Goal: Task Accomplishment & Management: Manage account settings

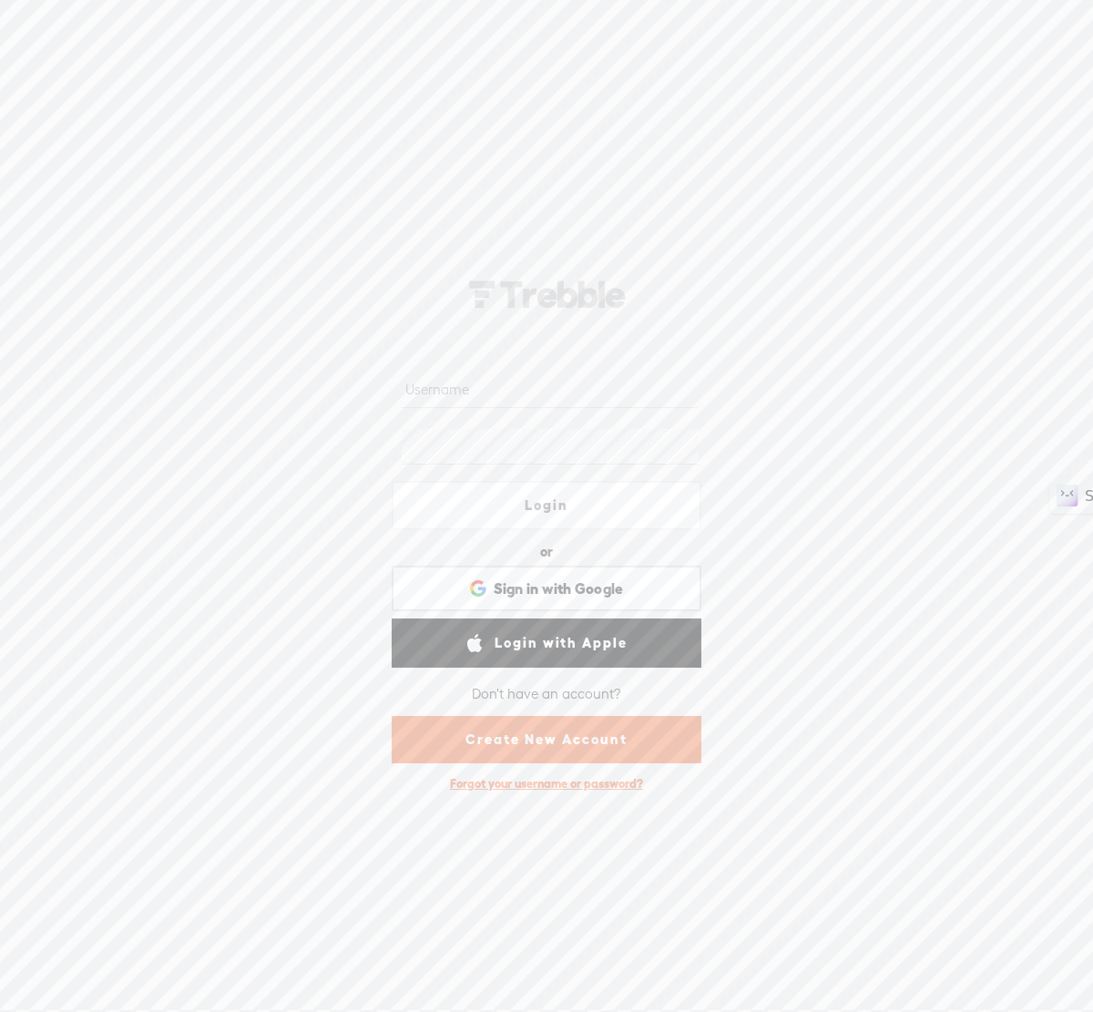
click at [573, 401] on input "text" at bounding box center [550, 391] width 296 height 36
type input "morgantalty"
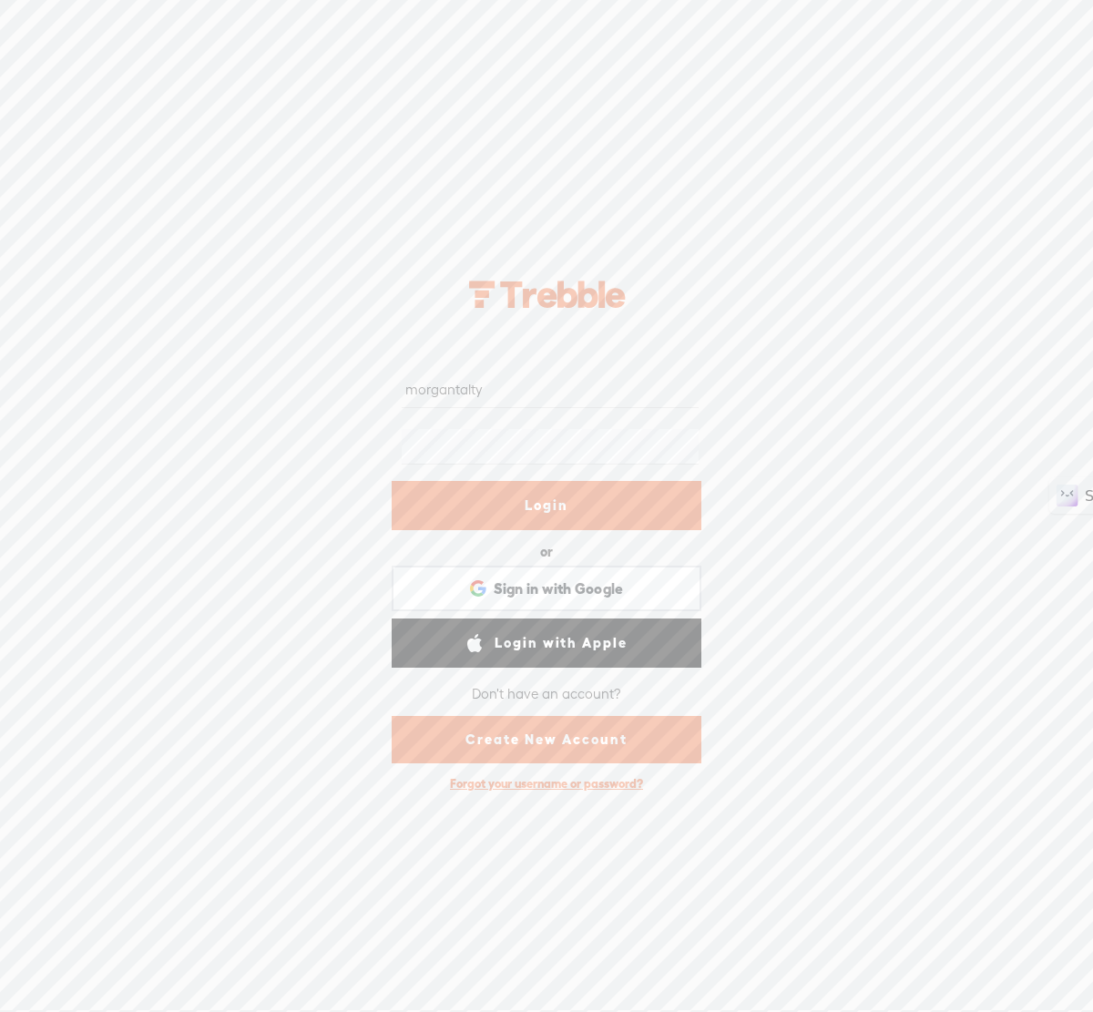
click at [644, 506] on link "Login" at bounding box center [547, 505] width 310 height 49
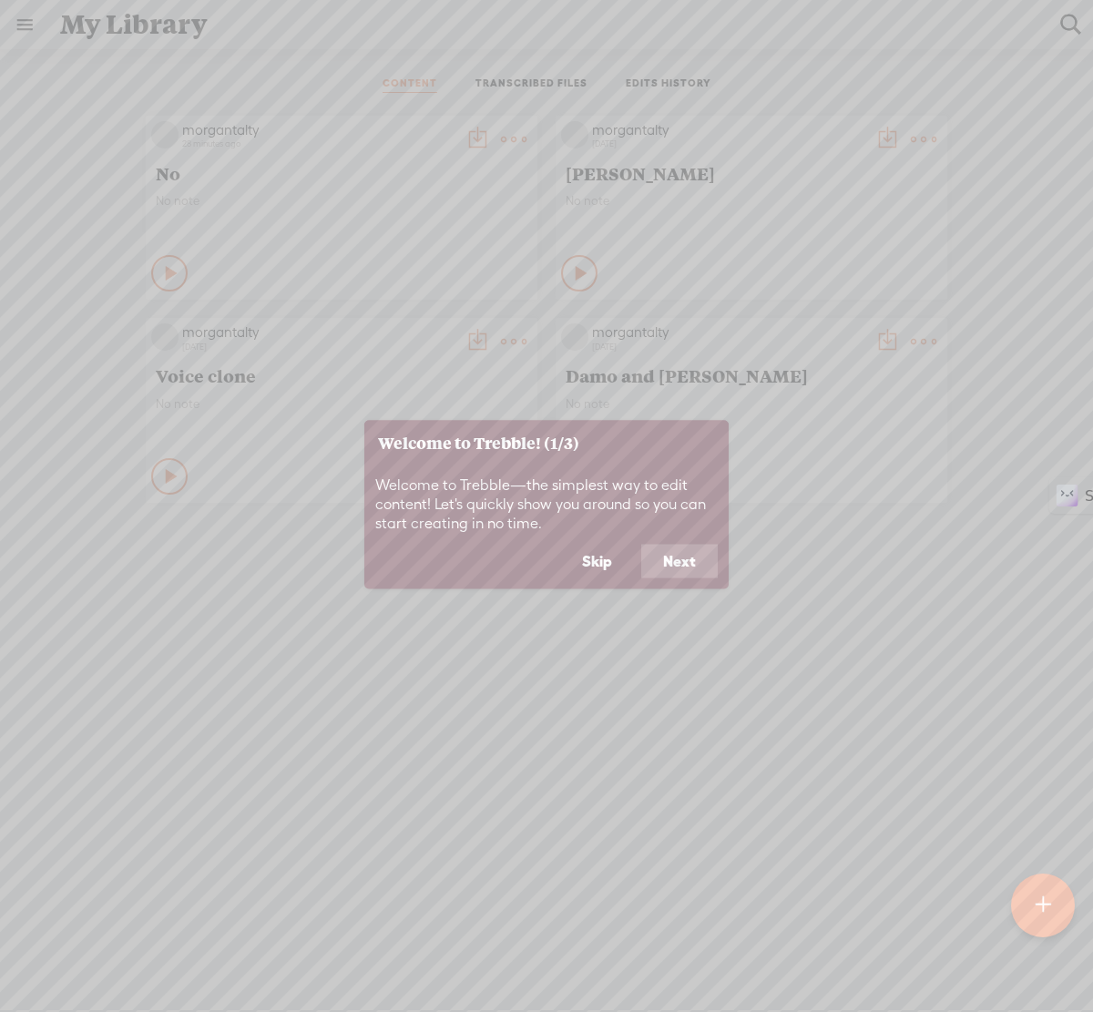
click at [619, 564] on button "Skip" at bounding box center [597, 561] width 74 height 35
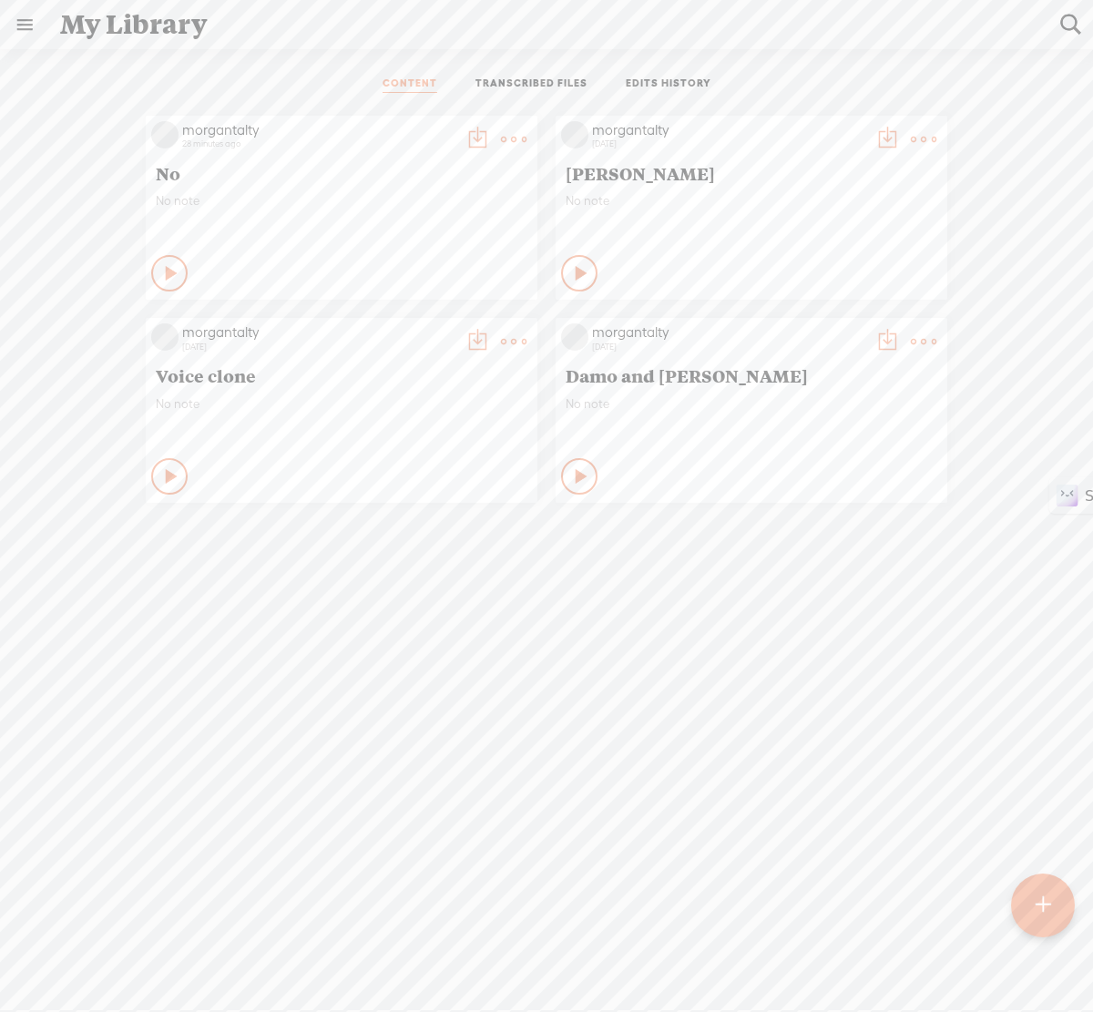
click at [526, 84] on link "TRANSCRIBED FILES" at bounding box center [532, 85] width 112 height 16
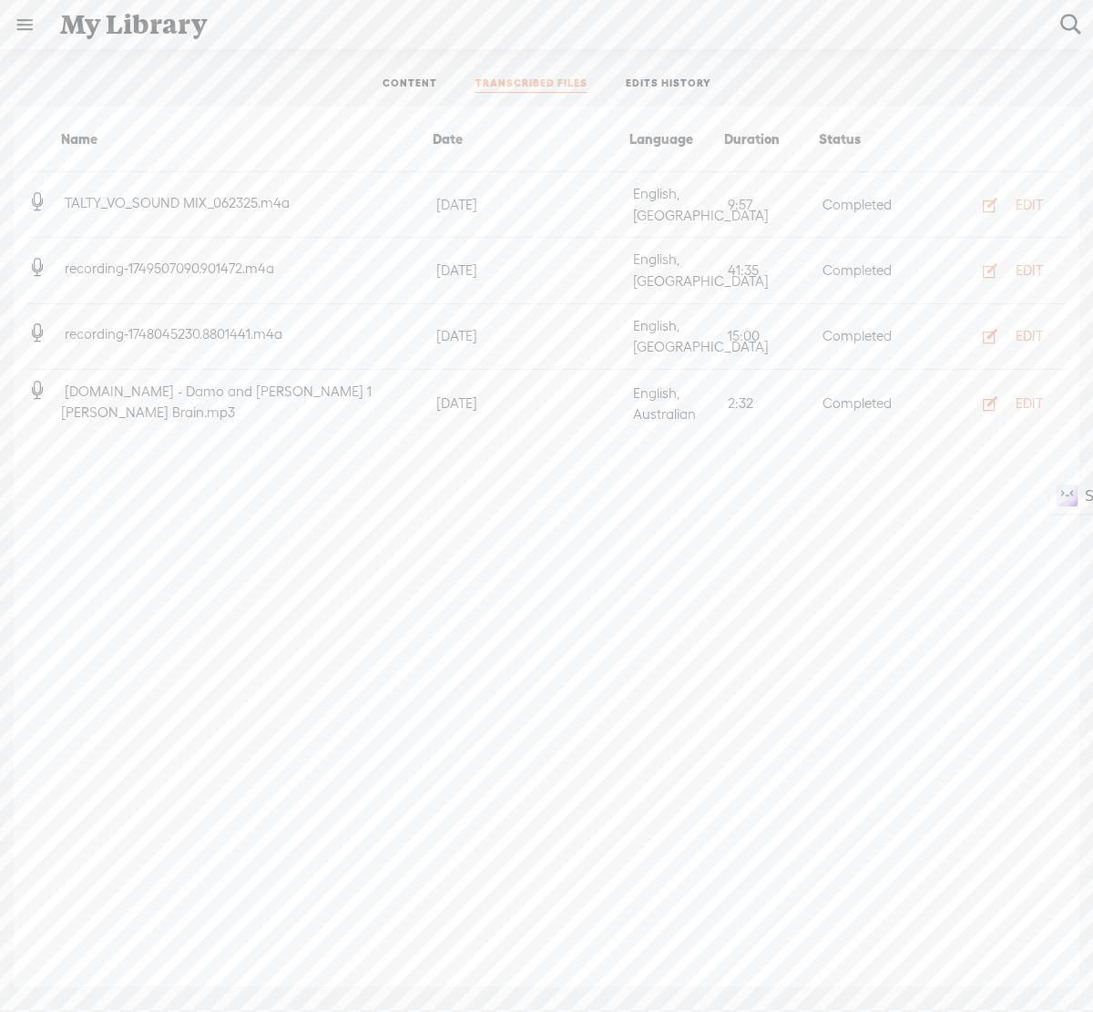
click at [33, 24] on link at bounding box center [24, 24] width 47 height 47
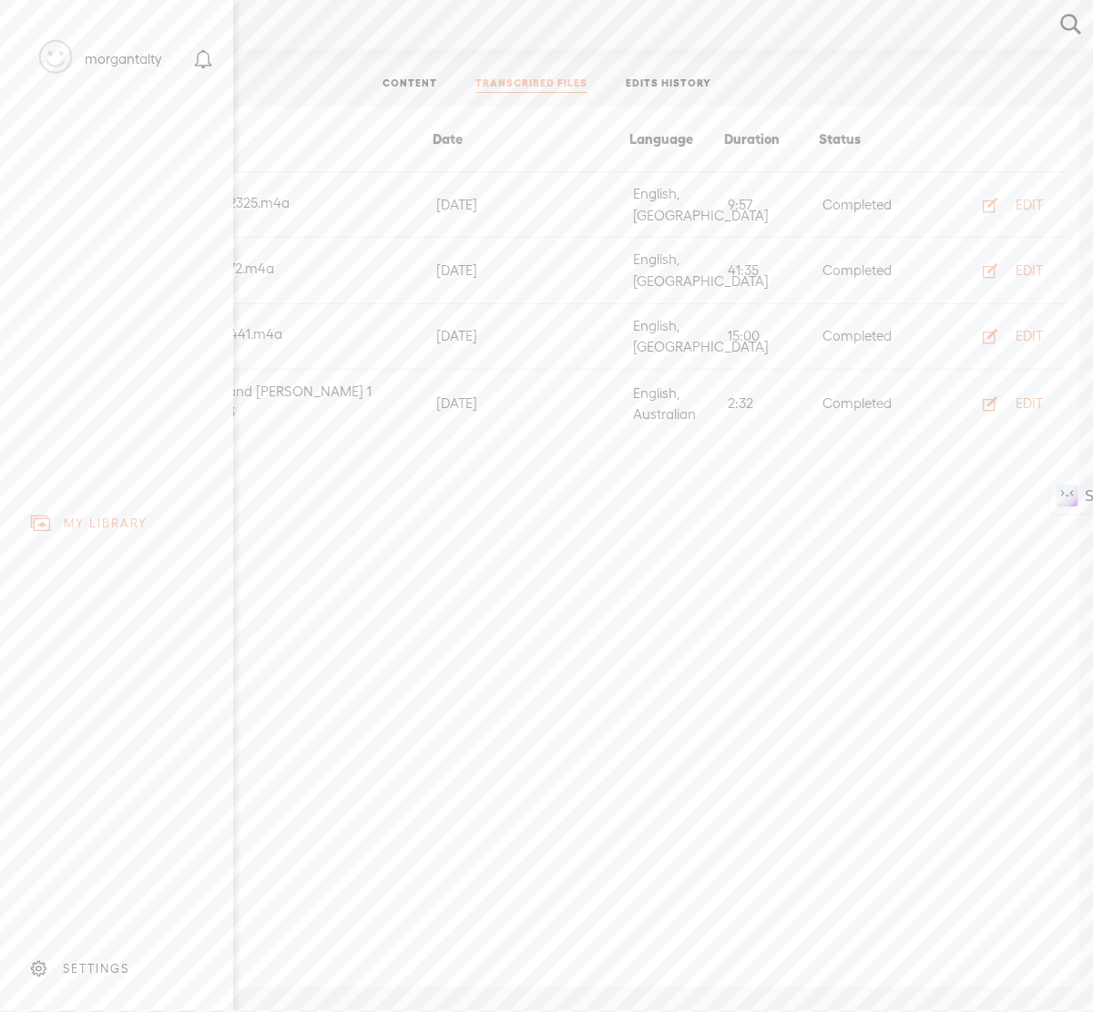
click at [119, 527] on div "MY LIBRARY" at bounding box center [106, 523] width 84 height 15
click at [110, 59] on div "morgantalty" at bounding box center [123, 59] width 77 height 18
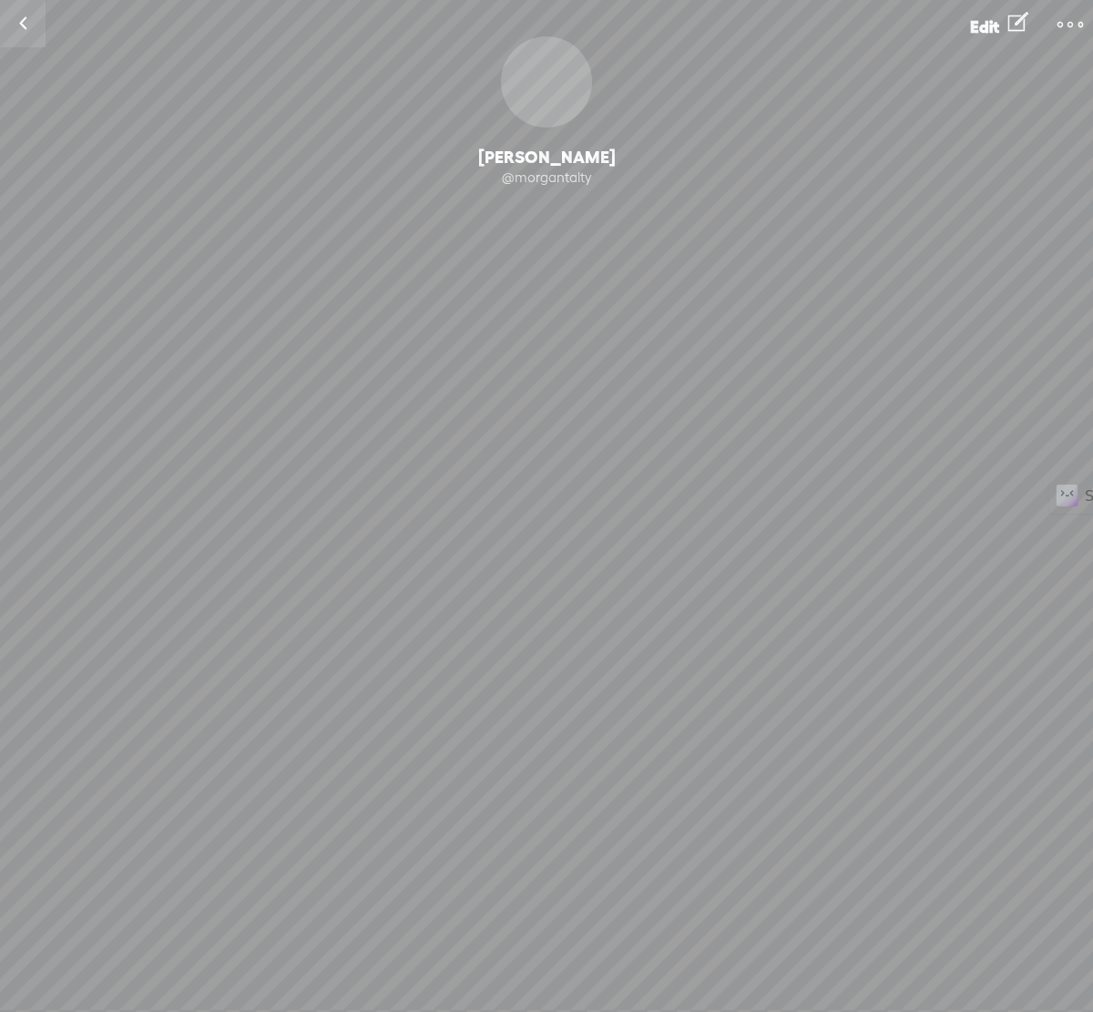
drag, startPoint x: 599, startPoint y: 51, endPoint x: 590, endPoint y: 75, distance: 25.1
click at [599, 51] on div "Change Picture [PERSON_NAME] @morgantalty Following Follow 0 Followers · 0 Foll…" at bounding box center [546, 200] width 1093 height 328
click at [540, 84] on div "Change Picture" at bounding box center [546, 81] width 91 height 91
drag, startPoint x: 548, startPoint y: 166, endPoint x: 563, endPoint y: 175, distance: 17.2
click at [553, 167] on div "[PERSON_NAME]" at bounding box center [546, 158] width 1093 height 22
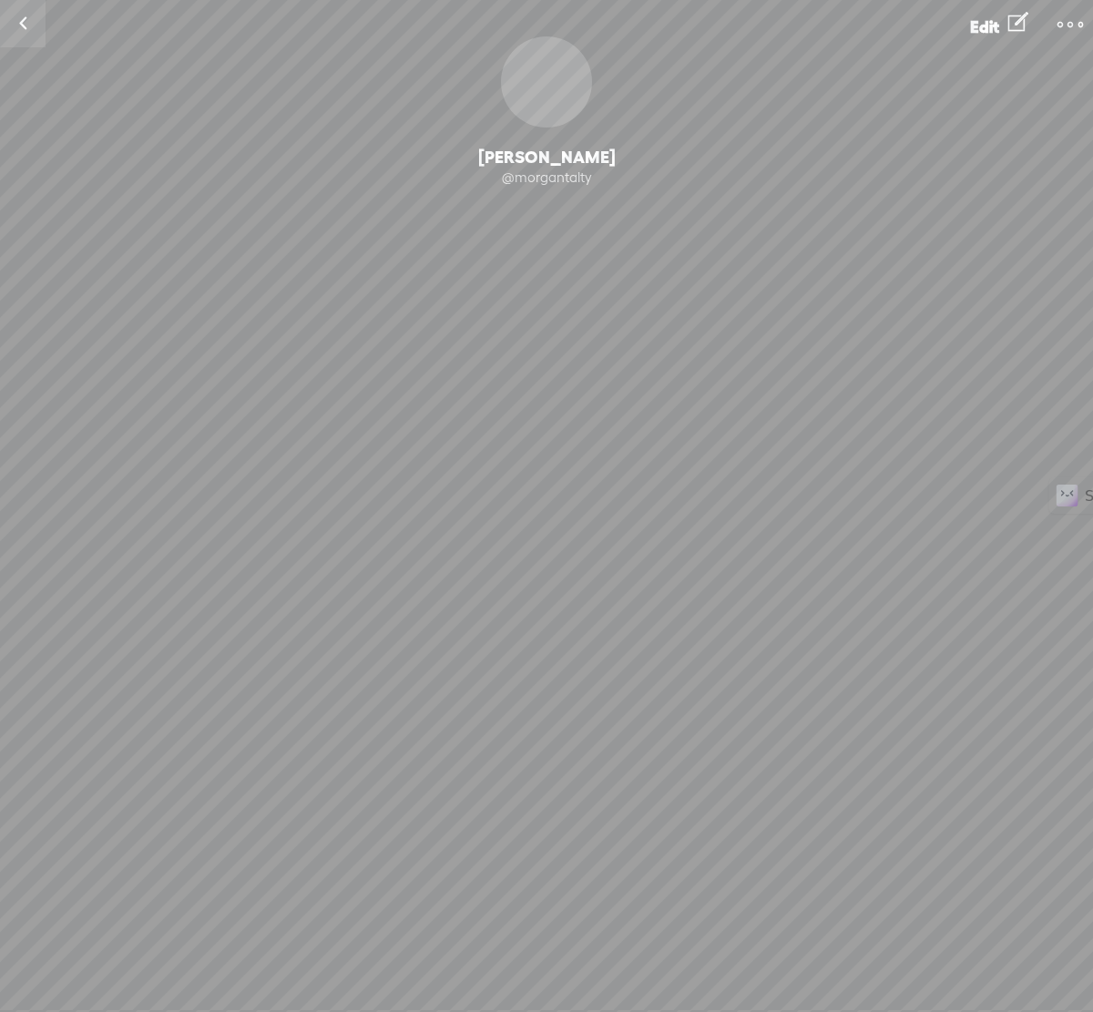
click at [1076, 22] on t at bounding box center [1071, 25] width 26 height 26
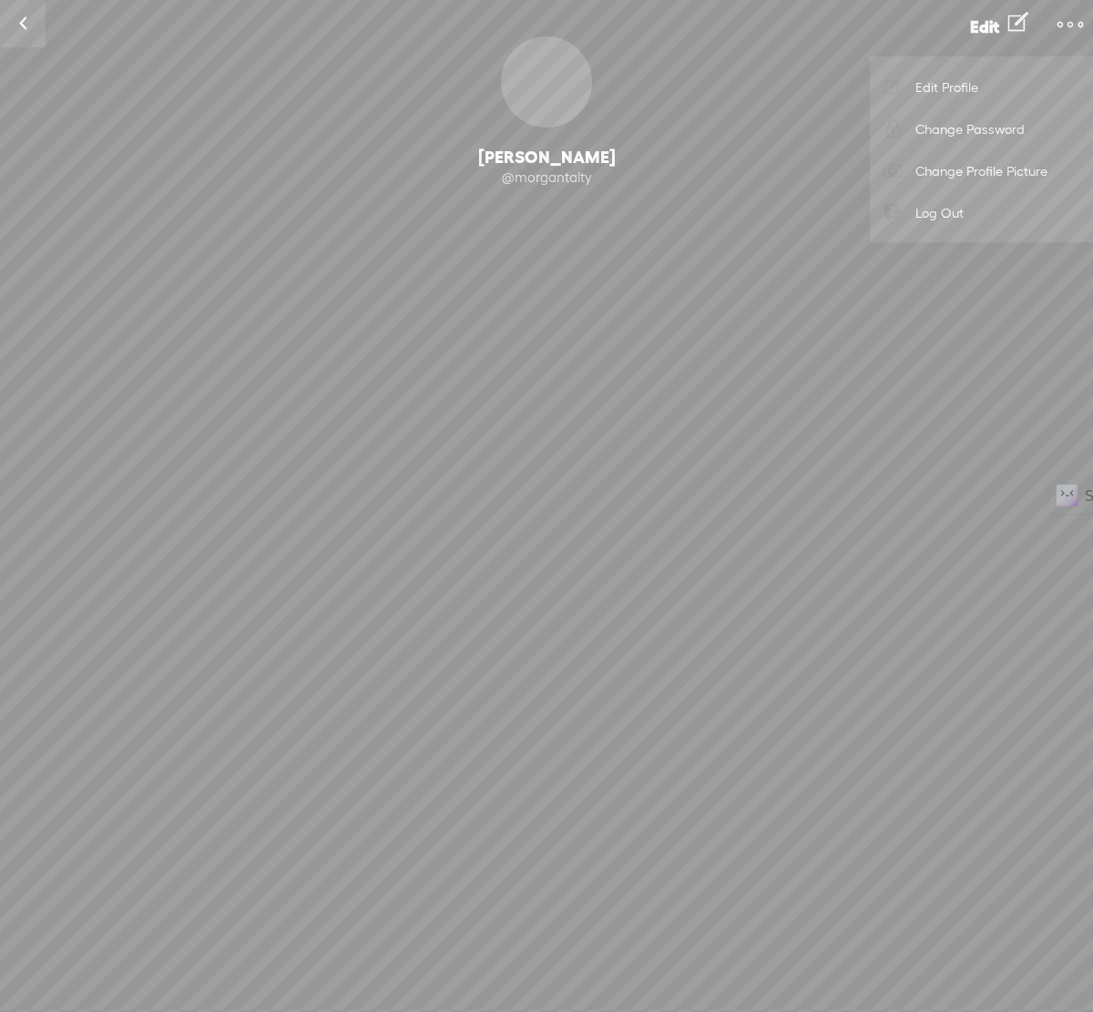
drag, startPoint x: 854, startPoint y: 34, endPoint x: 799, endPoint y: 34, distance: 54.7
click at [844, 33] on div "[PERSON_NAME] Edit" at bounding box center [546, 23] width 1093 height 48
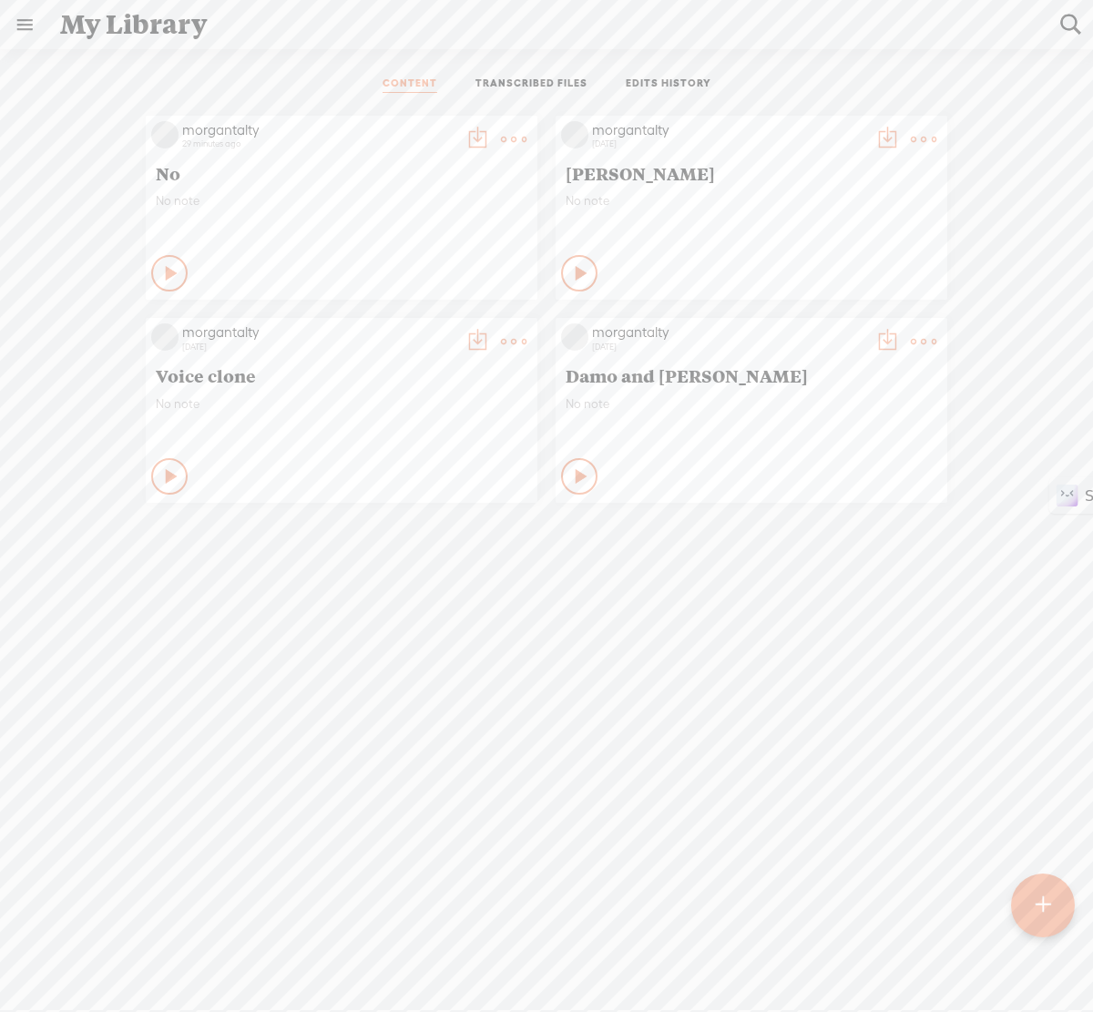
click at [511, 135] on t at bounding box center [514, 140] width 26 height 26
click at [301, 147] on div "29 minutes ago" at bounding box center [318, 143] width 273 height 11
